Goal: Information Seeking & Learning: Find specific fact

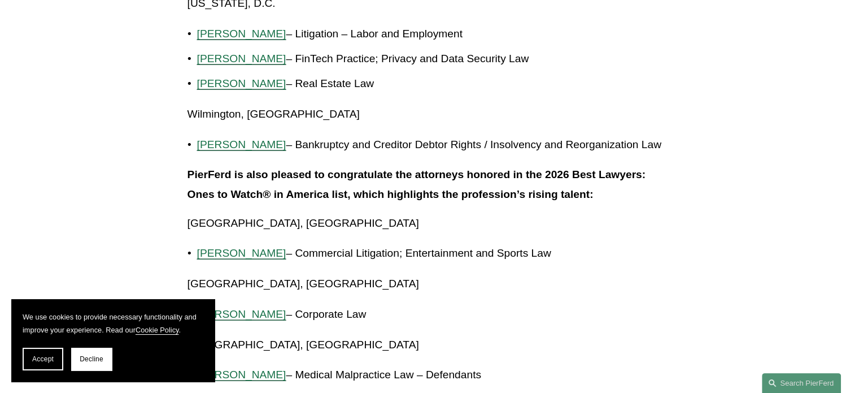
scroll to position [2486, 0]
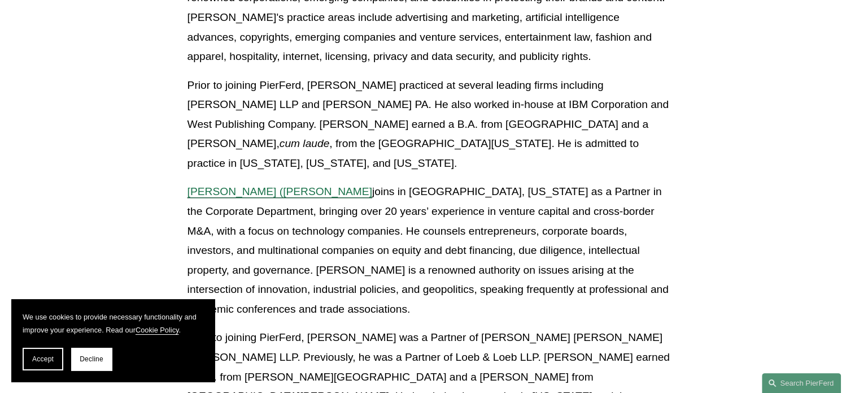
scroll to position [1017, 0]
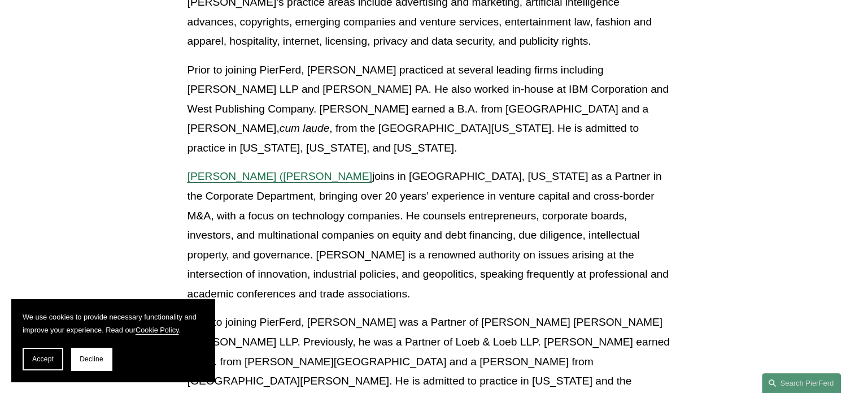
click at [233, 170] on span "[PERSON_NAME] ([PERSON_NAME]" at bounding box center [280, 176] width 185 height 12
